Goal: Information Seeking & Learning: Learn about a topic

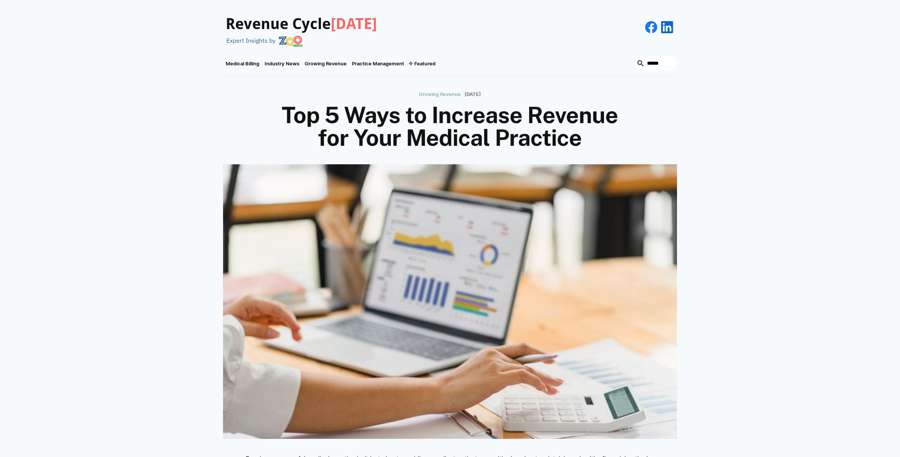
click at [319, 31] on h3 "Revenue Cycle [DATE]" at bounding box center [301, 24] width 151 height 18
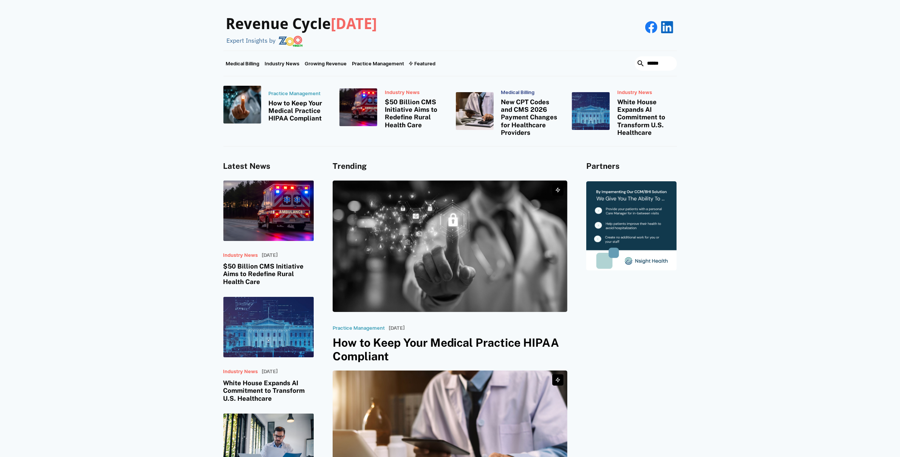
click at [500, 233] on img at bounding box center [450, 247] width 235 height 132
